Goal: Find specific page/section: Find specific page/section

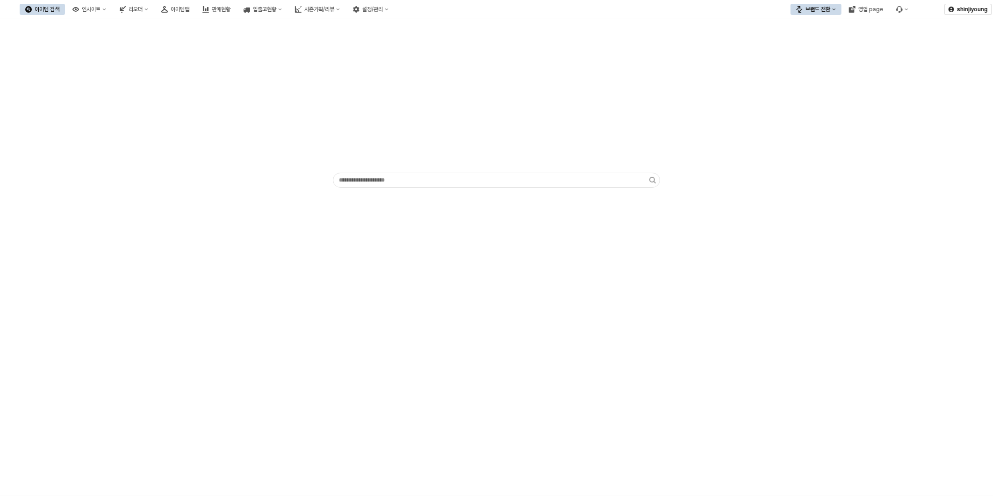
click at [831, 10] on div "브랜드 전환" at bounding box center [818, 9] width 25 height 7
click at [815, 58] on div "디즈니" at bounding box center [825, 57] width 57 height 7
click at [195, 12] on button "아이템맵" at bounding box center [175, 9] width 39 height 11
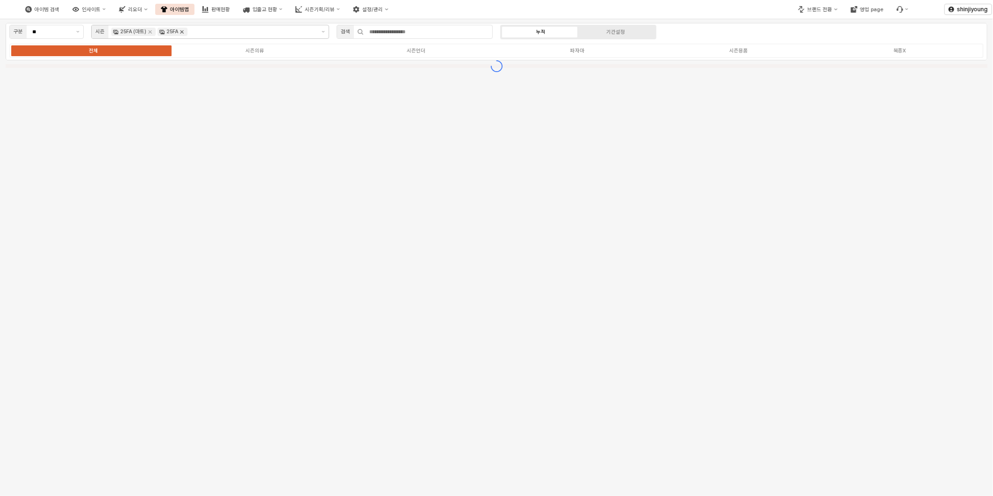
click at [179, 33] on icon "Remove 25FA" at bounding box center [181, 31] width 7 height 7
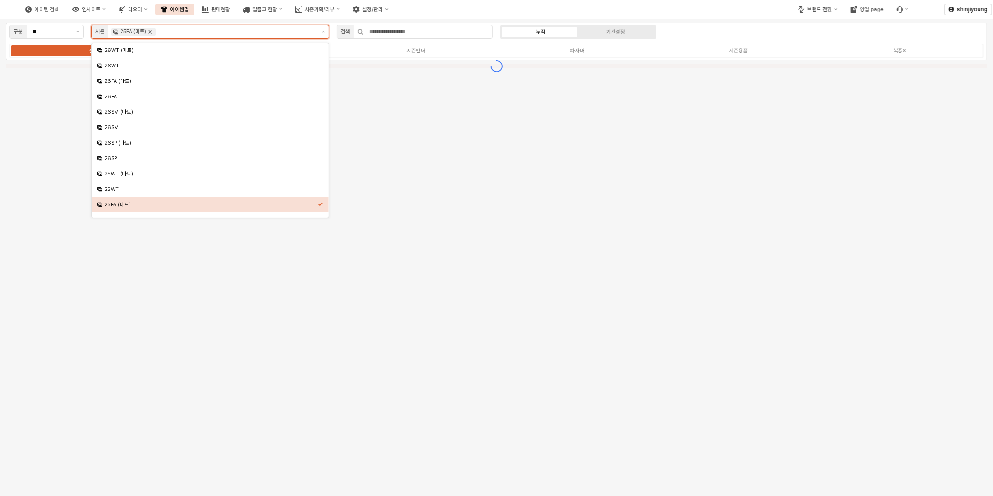
click at [147, 31] on icon "Remove 25FA (마트)" at bounding box center [149, 31] width 7 height 7
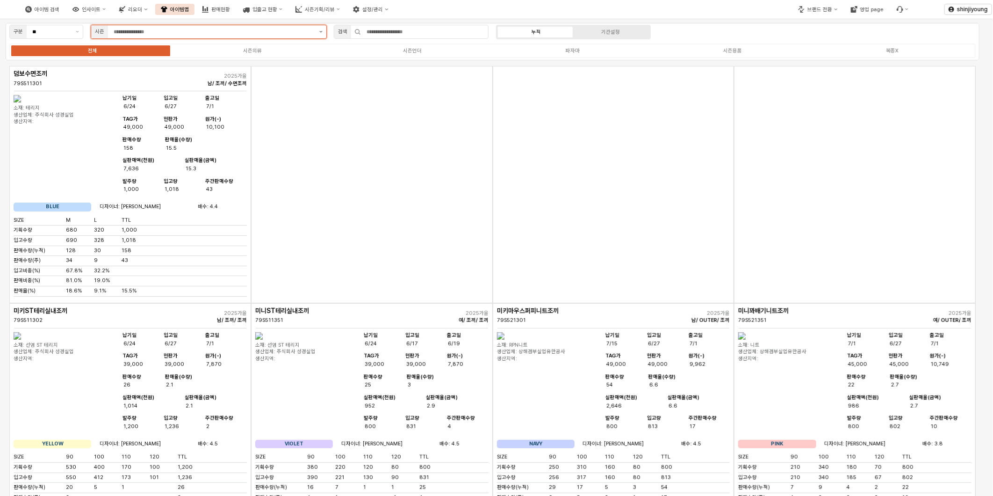
click at [325, 35] on button "제안 사항 표시" at bounding box center [321, 31] width 11 height 13
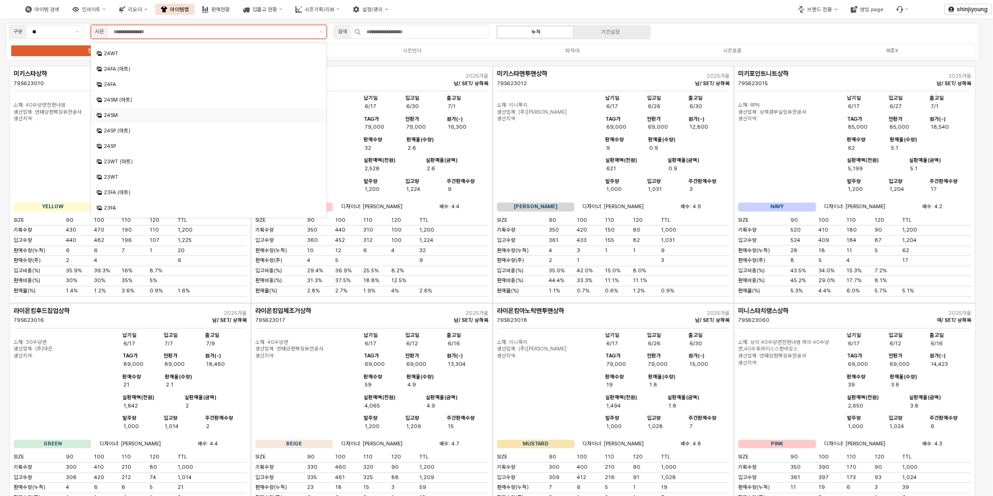
scroll to position [260, 0]
click at [114, 116] on div "24SM" at bounding box center [210, 114] width 212 height 7
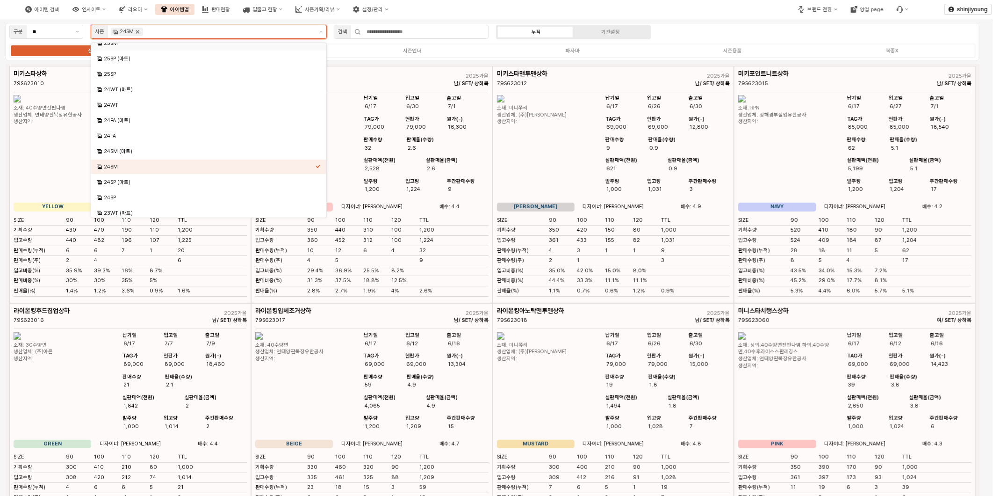
scroll to position [200, 0]
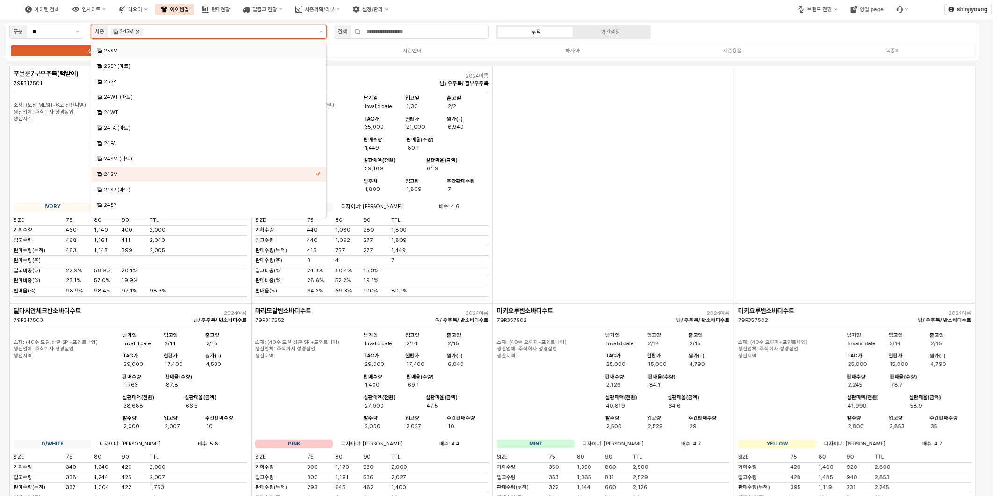
click at [137, 33] on icon "Remove 24SM" at bounding box center [137, 31] width 7 height 7
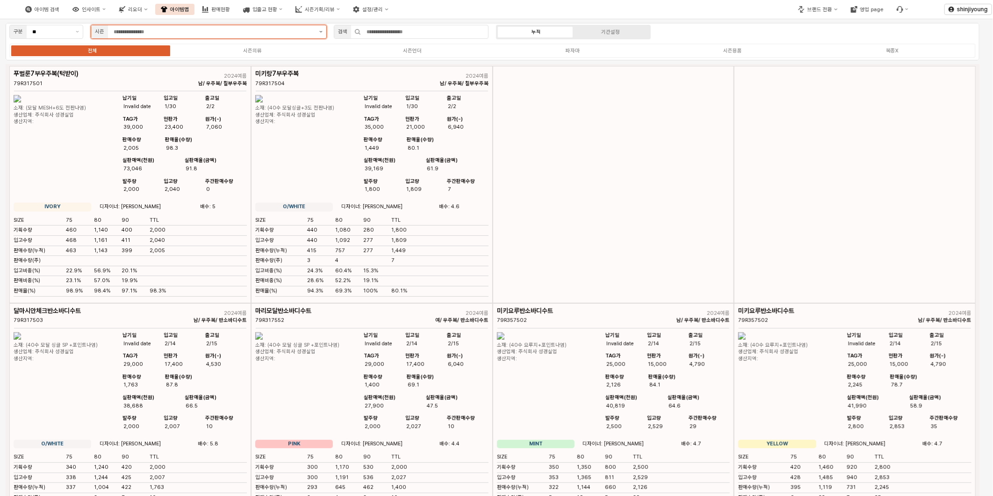
click at [178, 34] on input "App Frame" at bounding box center [214, 32] width 200 height 8
click at [319, 34] on button "제안 사항 표시" at bounding box center [321, 31] width 11 height 13
click at [321, 31] on icon "제안 사항 표시" at bounding box center [320, 32] width 3 height 2
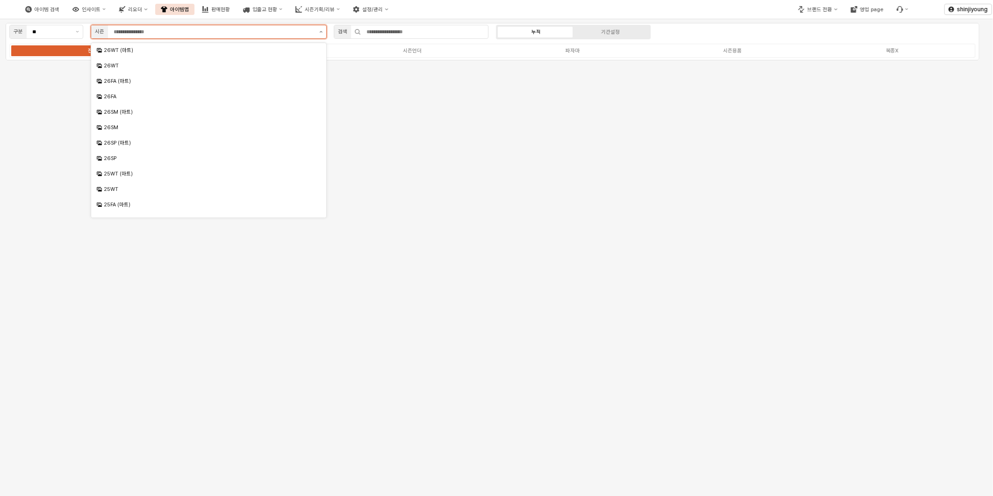
scroll to position [102, 0]
click at [123, 135] on div "25SM (마트)" at bounding box center [210, 133] width 212 height 7
click at [114, 147] on div "25SM" at bounding box center [210, 148] width 212 height 7
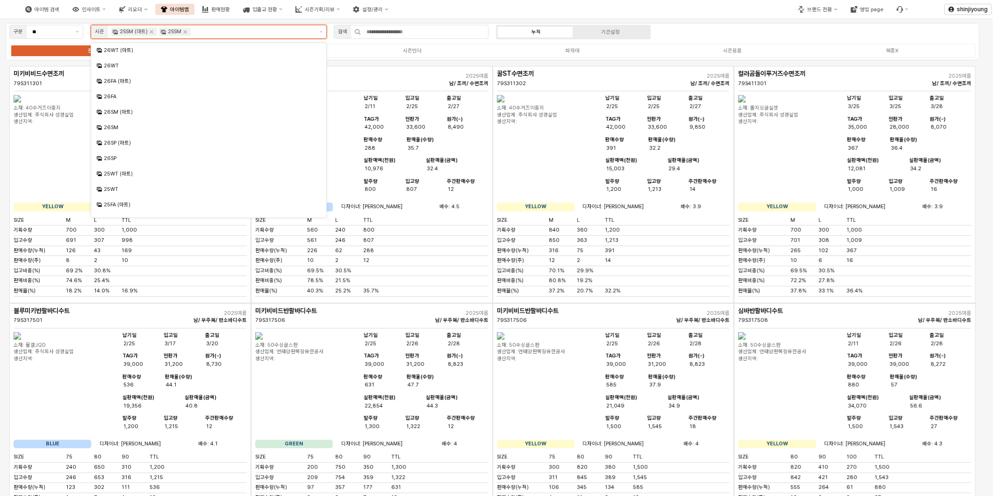
scroll to position [25, 0]
